Goal: Complete application form

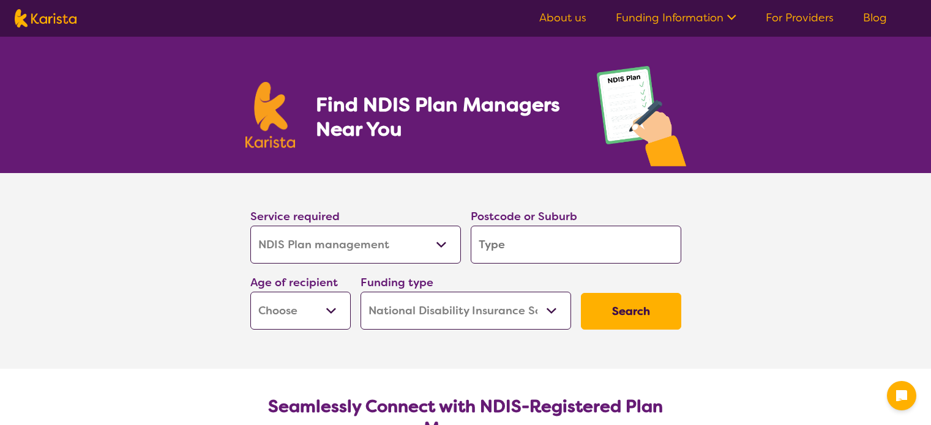
select select "NDIS Plan management"
select select "NDIS"
select select "NDIS Plan management"
select select "NDIS"
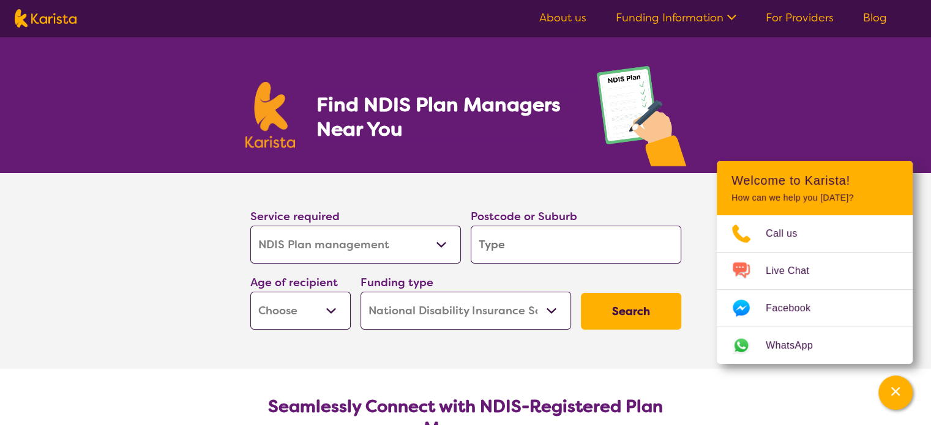
click at [439, 248] on select "Allied Health Assistant Assessment (ADHD or Autism) Behaviour support Counselli…" at bounding box center [355, 245] width 211 height 38
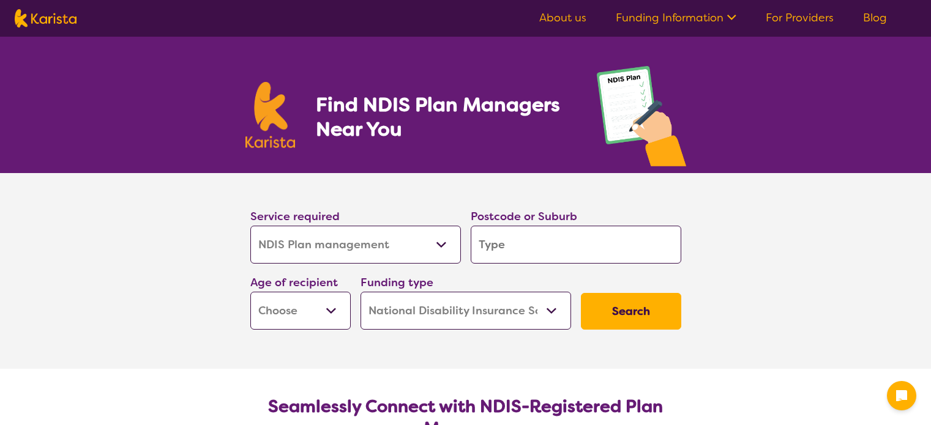
select select "NDIS Plan management"
select select "NDIS"
select select "NDIS Plan management"
select select "NDIS"
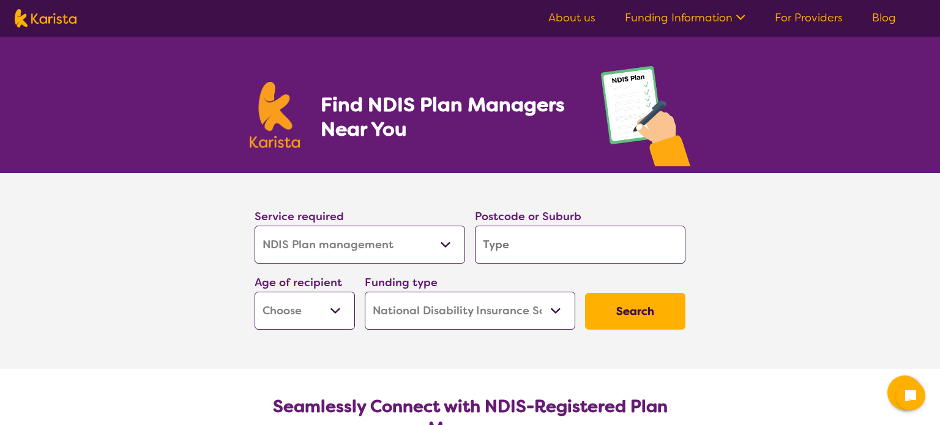
select select "NDIS Plan management"
select select "NDIS"
select select "NDIS Plan management"
select select "NDIS"
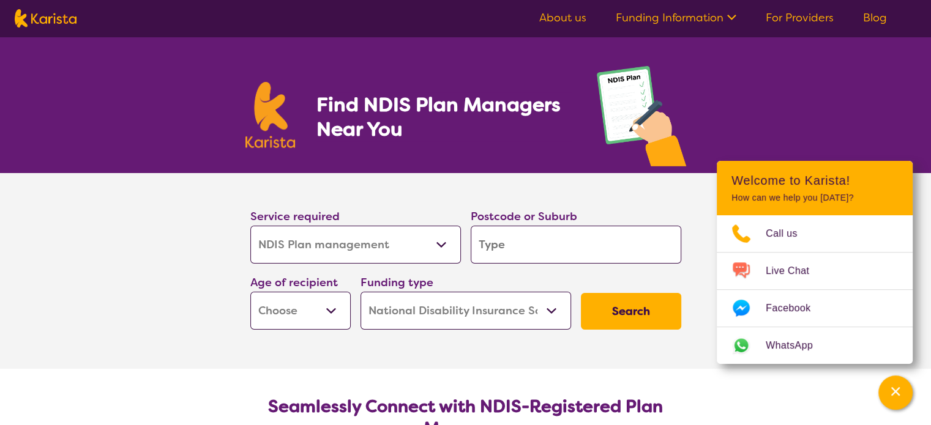
click at [493, 180] on section "Service required Allied Health Assistant Assessment (ADHD or Autism) Behaviour …" at bounding box center [466, 254] width 470 height 162
